Goal: Complete application form

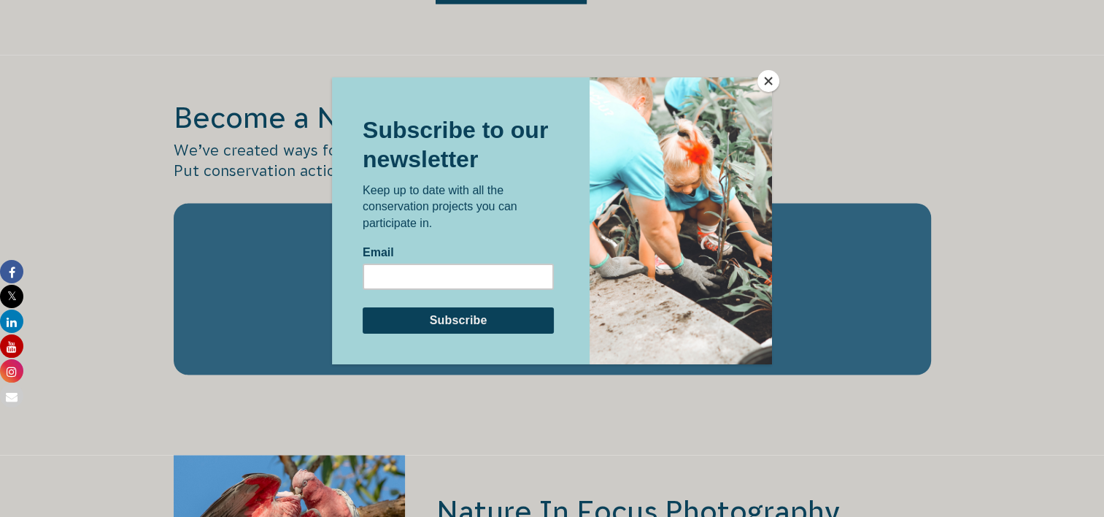
scroll to position [2453, 0]
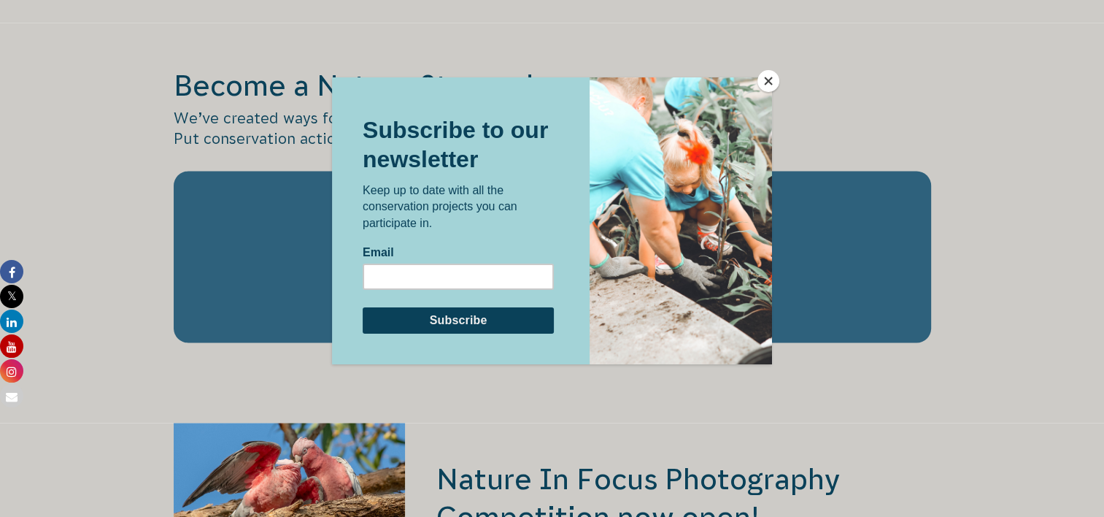
click at [765, 79] on button "Close" at bounding box center [769, 81] width 22 height 22
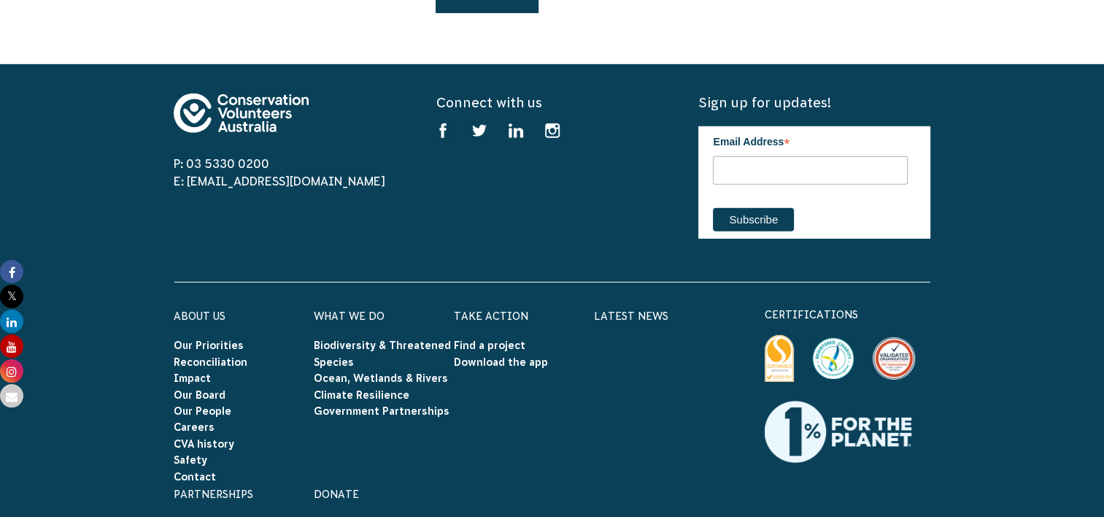
scroll to position [4521, 0]
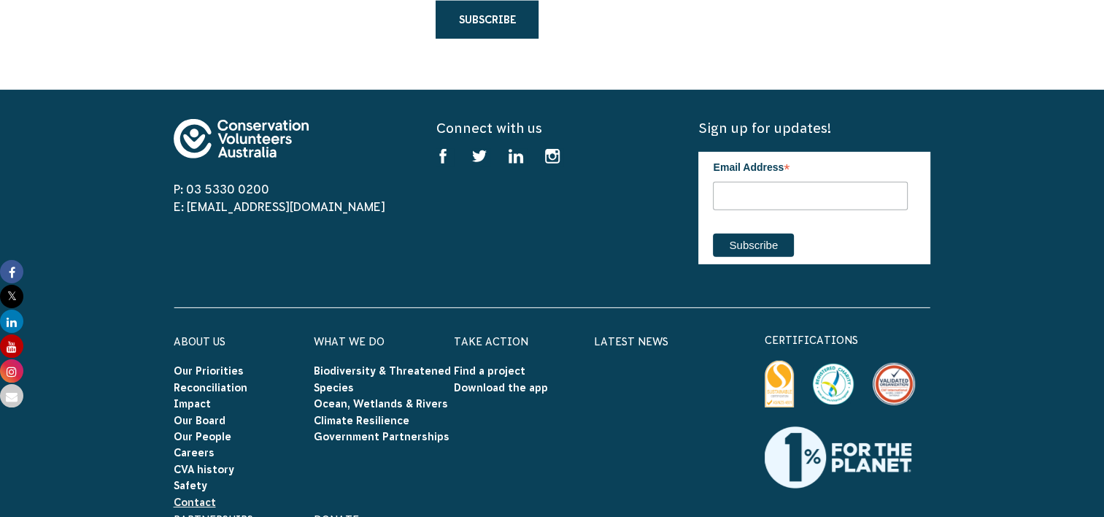
click at [207, 496] on link "Contact" at bounding box center [195, 502] width 42 height 12
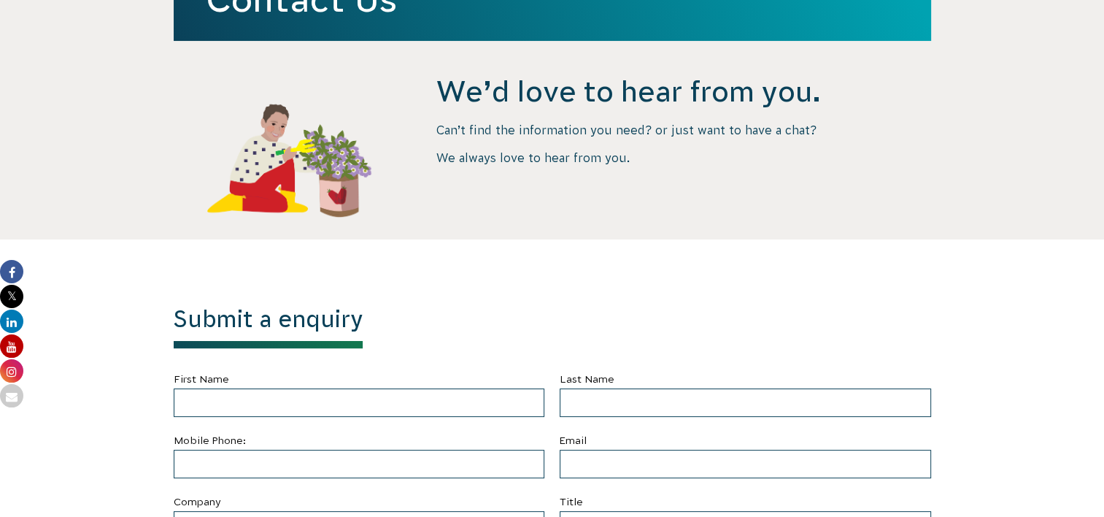
scroll to position [368, 0]
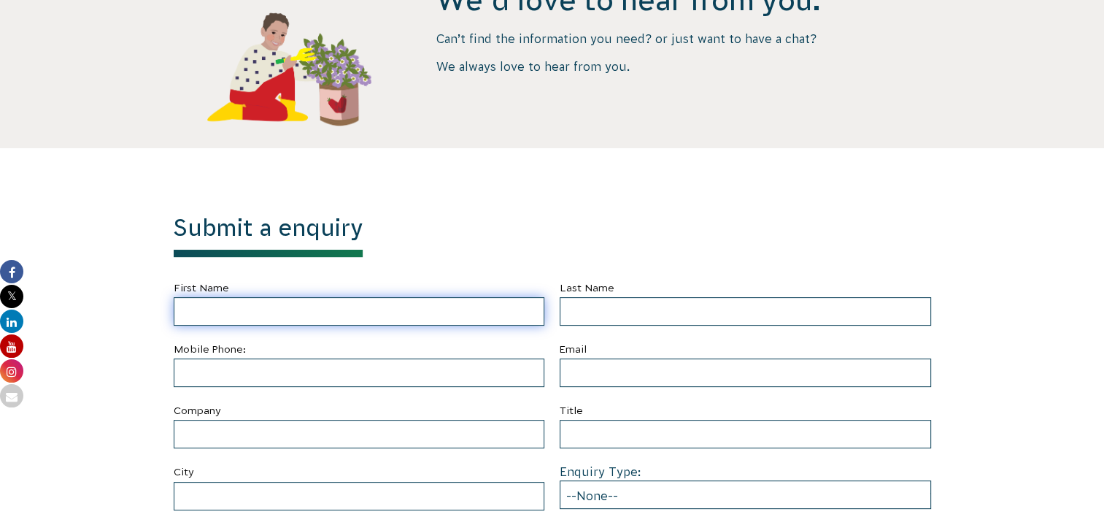
click at [401, 316] on input "First Name" at bounding box center [360, 311] width 372 height 28
type input "Ben"
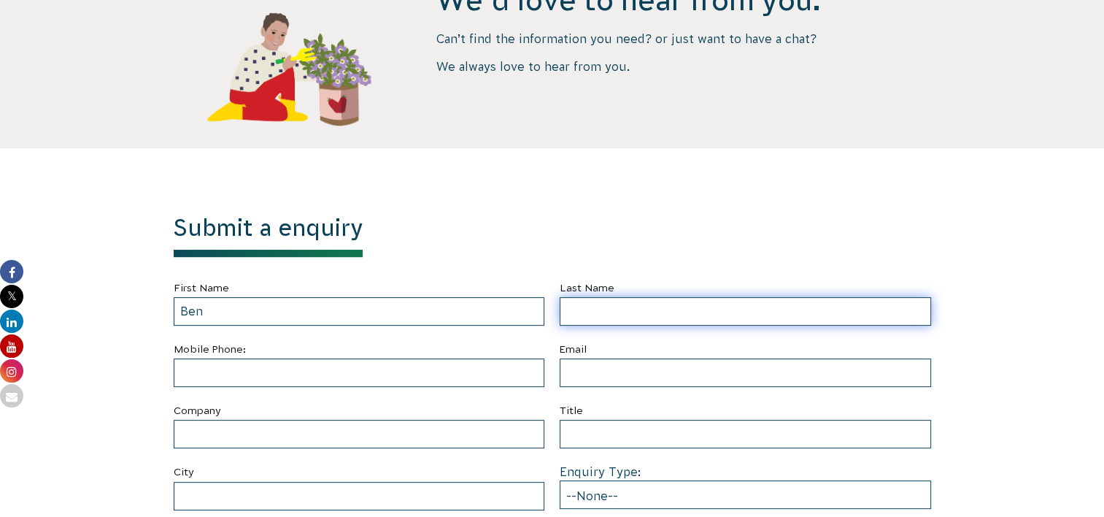
click at [618, 319] on input "Last Name" at bounding box center [746, 311] width 372 height 28
type input "[PERSON_NAME]"
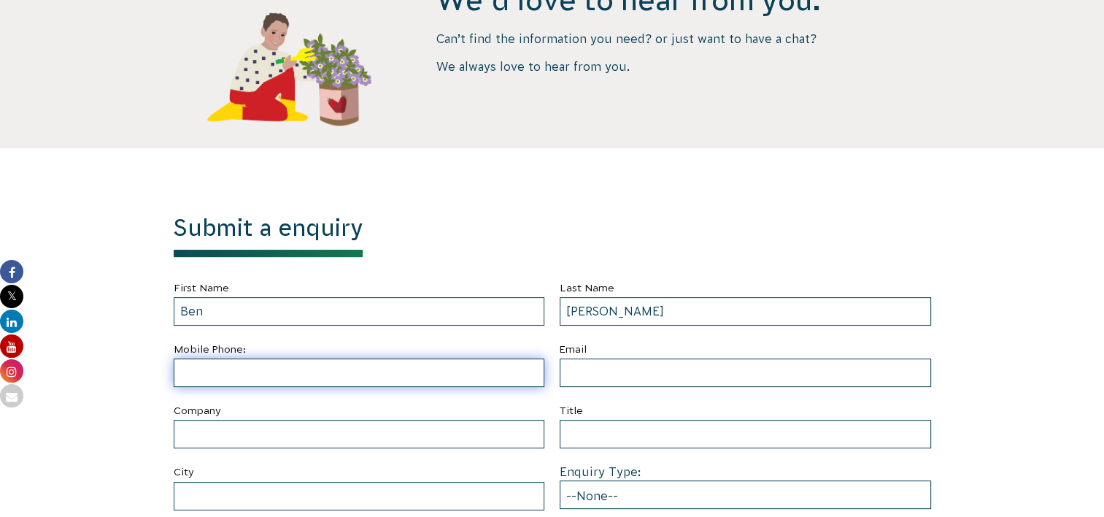
click at [511, 376] on input "text" at bounding box center [360, 372] width 372 height 28
type input "[PHONE_NUMBER]"
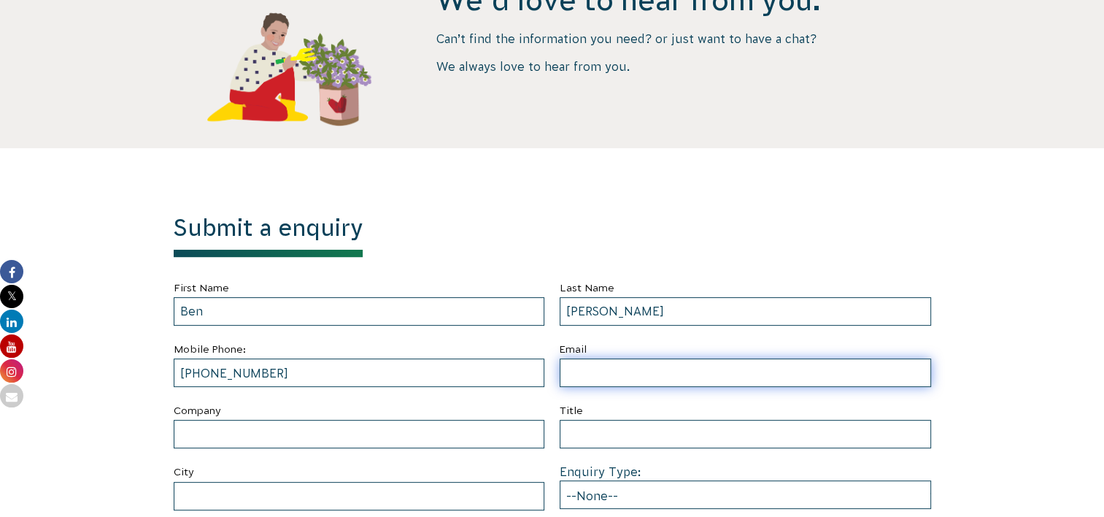
click at [616, 378] on input "Email" at bounding box center [746, 372] width 372 height 28
type input "benjamin.edward.wright@gmail.com"
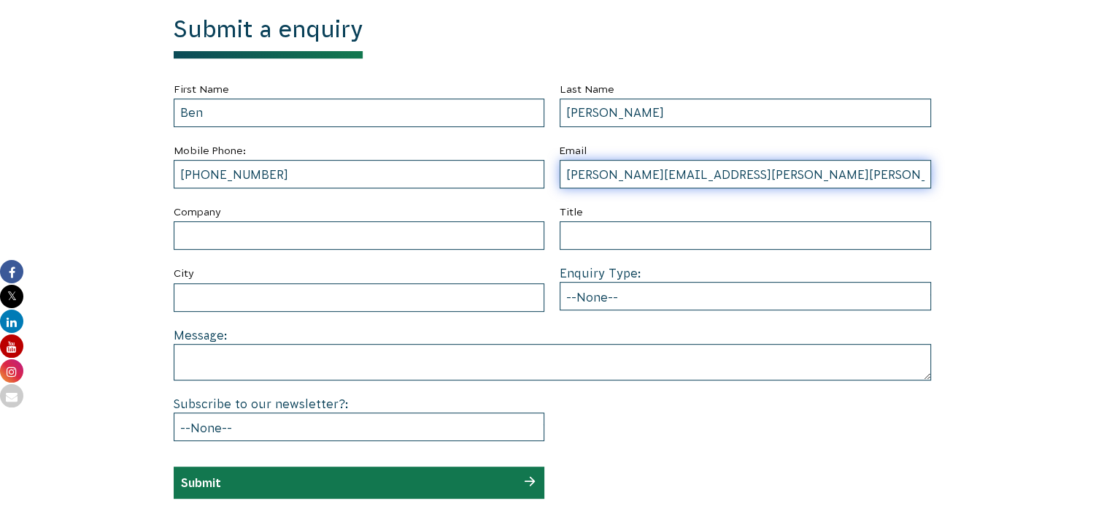
scroll to position [645, 0]
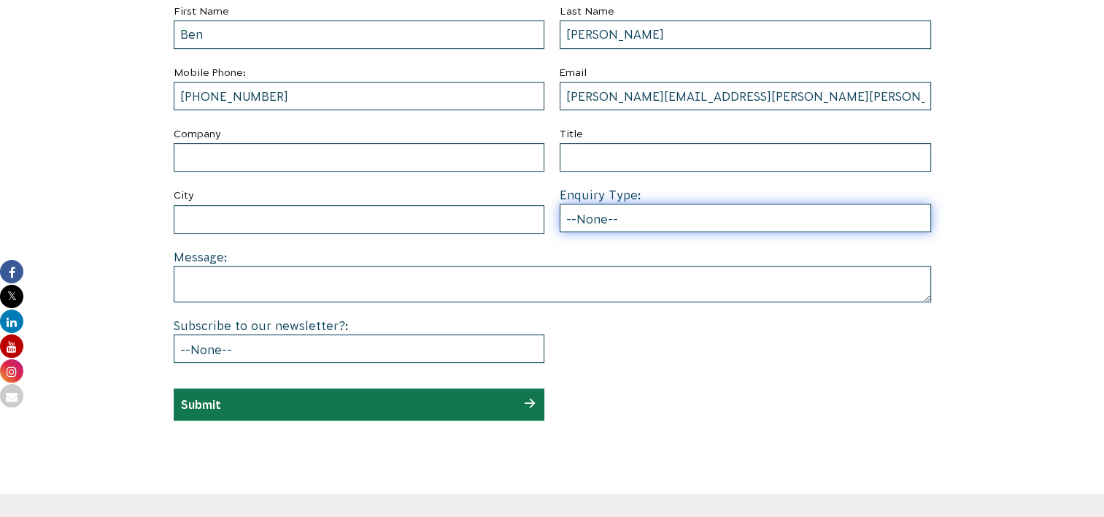
click at [710, 218] on select "--None-- Partnering on conservation and community projects Financial sponsorshi…" at bounding box center [746, 218] width 372 height 28
select select "Individual volunteering"
click at [560, 204] on select "--None-- Partnering on conservation and community projects Financial sponsorshi…" at bounding box center [746, 218] width 372 height 28
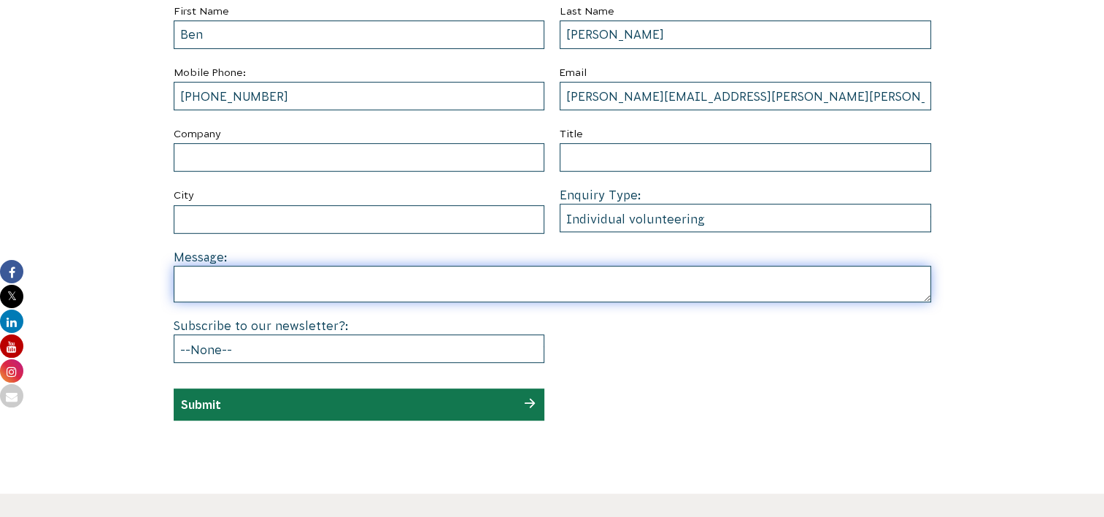
click at [438, 283] on textarea at bounding box center [553, 284] width 758 height 36
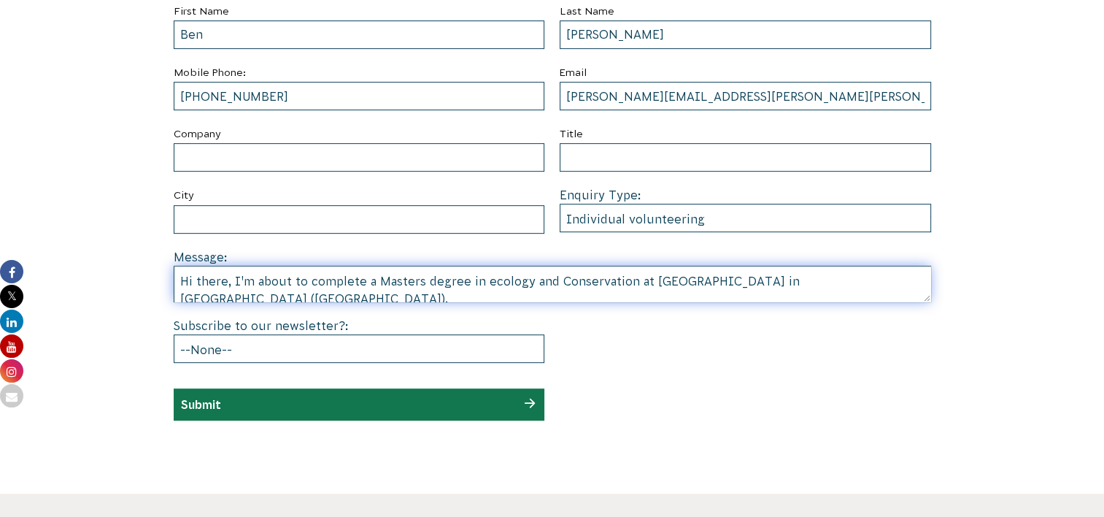
click at [783, 277] on textarea "Hi there, I'm about to complete a Masters degree in ecology and Conservation at…" at bounding box center [553, 284] width 758 height 36
click at [923, 280] on textarea "Hi there, I'm about to complete a Masters degree in ecology and Conservation at…" at bounding box center [553, 284] width 758 height 36
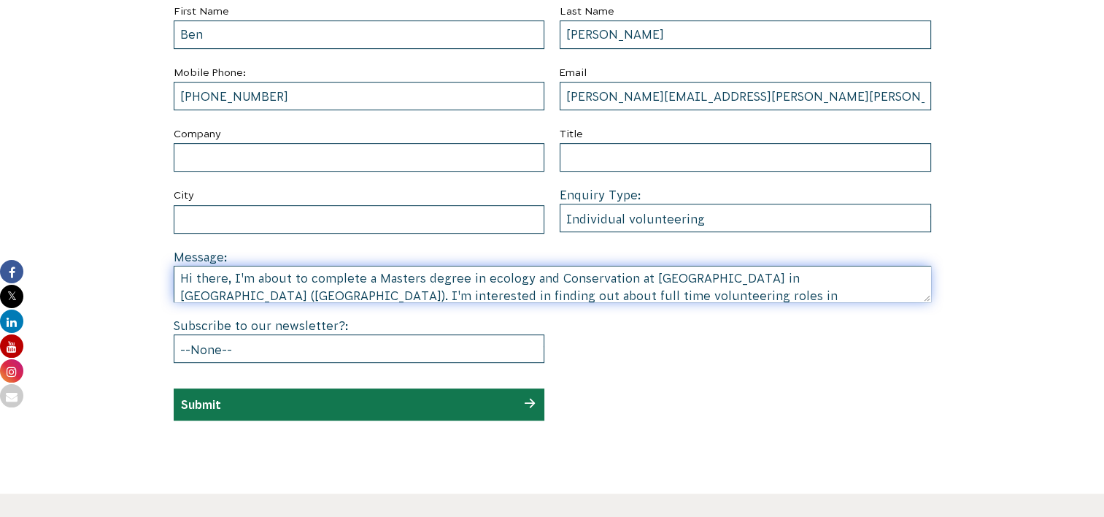
click at [872, 294] on textarea "Hi there, I'm about to complete a Masters degree in ecology and Conservation at…" at bounding box center [553, 284] width 758 height 36
click at [323, 298] on textarea "Hi there, I'm about to complete a Masters degree in ecology and Conservation at…" at bounding box center [553, 284] width 758 height 36
click at [485, 297] on textarea "Hi there, I'm about to complete a Masters degree in ecology and Conservation at…" at bounding box center [553, 284] width 758 height 36
click at [416, 292] on textarea "Hi there, I'm about to complete a Masters degree in ecology and Conservation at…" at bounding box center [553, 284] width 758 height 36
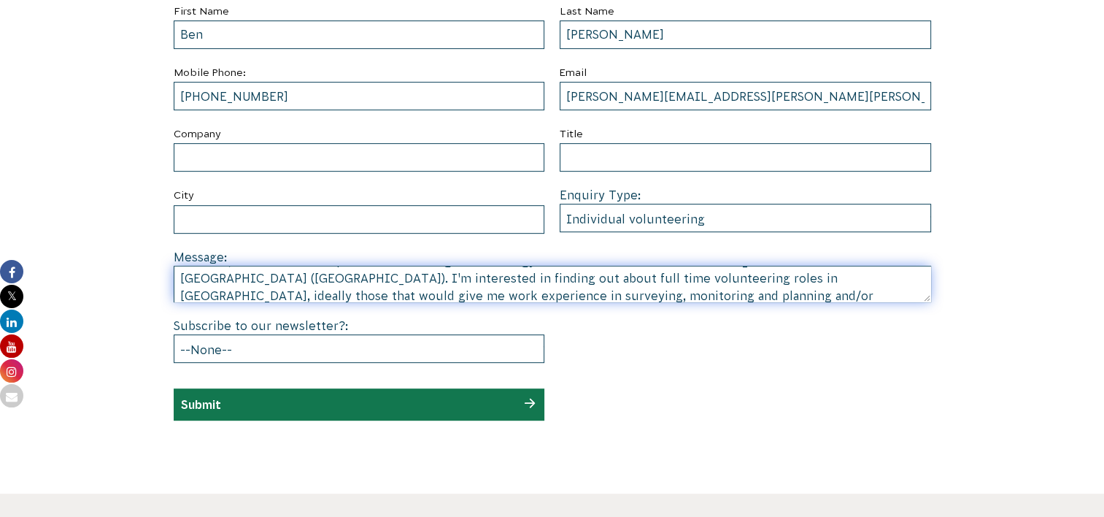
click at [416, 292] on textarea "Hi there, I'm about to complete a Masters degree in ecology and Conservation at…" at bounding box center [553, 284] width 758 height 36
click at [429, 293] on textarea "Hi there, I'm about to complete a Masters degree in ecology and Conservation at…" at bounding box center [553, 284] width 758 height 36
click at [731, 299] on textarea "Hi there, I'm about to complete a Masters degree in ecology and Conservation at…" at bounding box center [553, 284] width 758 height 36
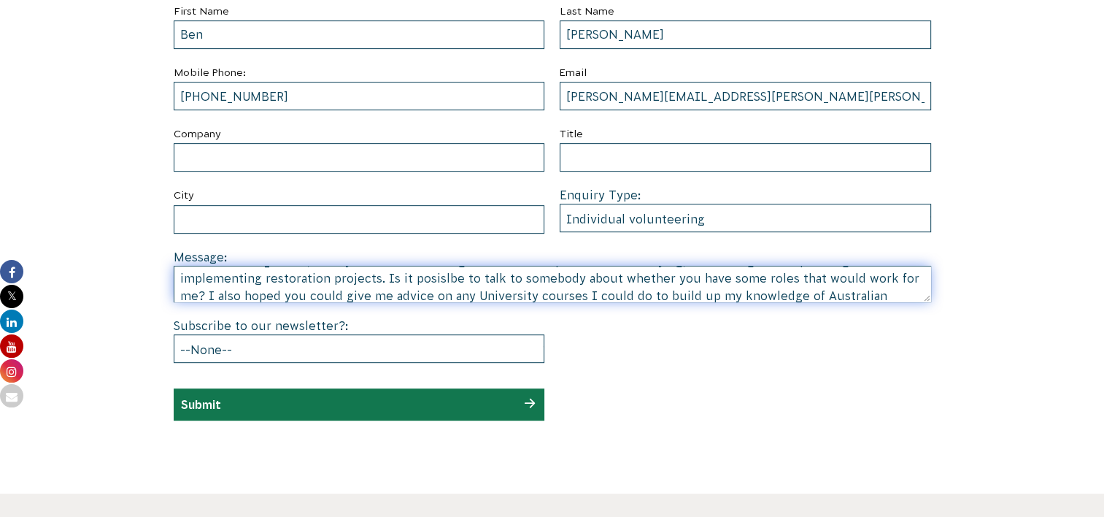
click at [228, 298] on textarea "Hi there, I'm about to complete a Masters degree in ecology and Conservation at…" at bounding box center [553, 284] width 758 height 36
type textarea "Hi there, I'm about to complete a Masters degree in ecology and Conservation at…"
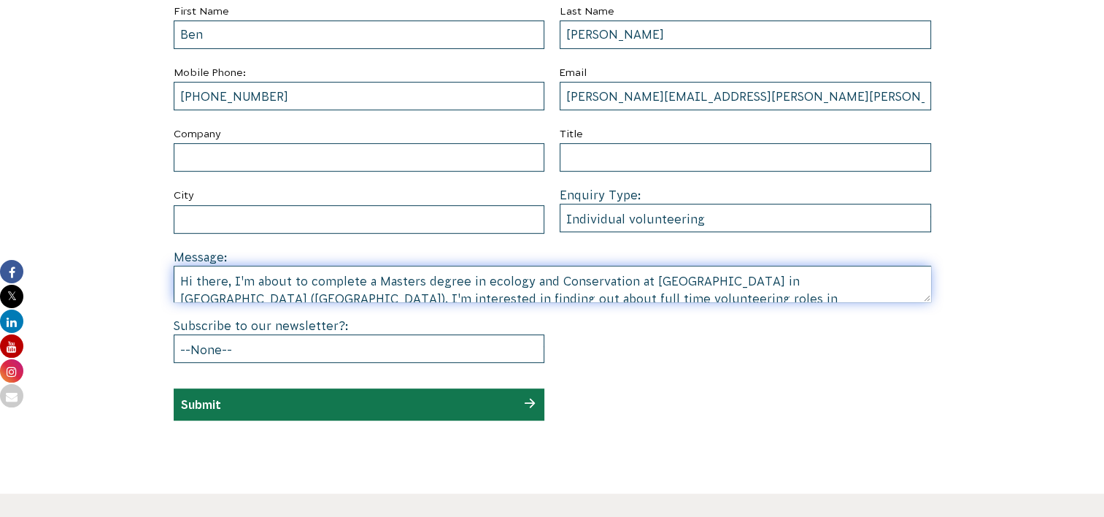
drag, startPoint x: 826, startPoint y: 291, endPoint x: 134, endPoint y: 236, distance: 693.5
click at [134, 236] on section "Submit a enquiry First Name Ben Last Name Wright Mobile Phone: +64 022 409 1886…" at bounding box center [552, 183] width 1104 height 622
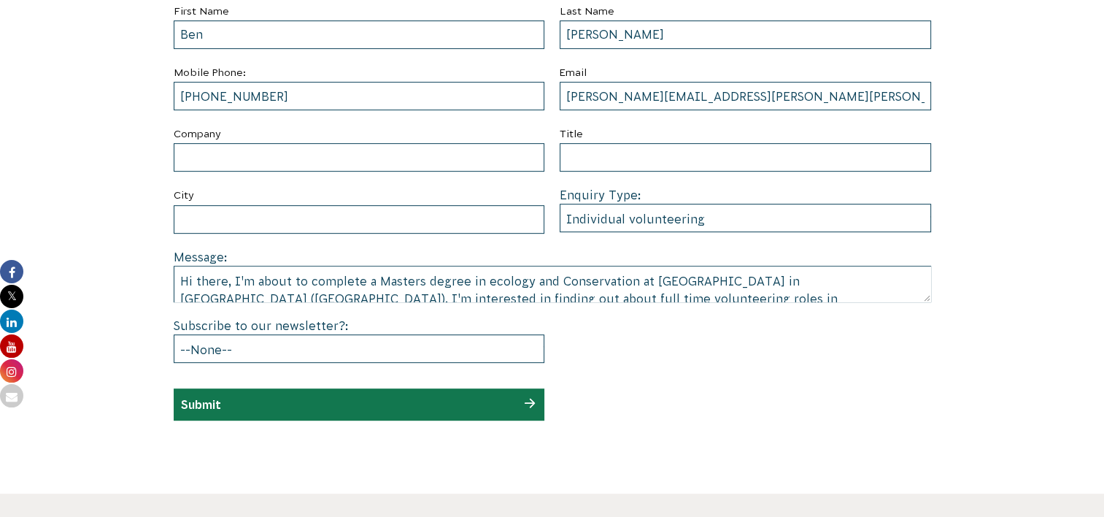
click at [220, 407] on input "Submit" at bounding box center [201, 404] width 40 height 13
